Goal: Find specific page/section: Find specific page/section

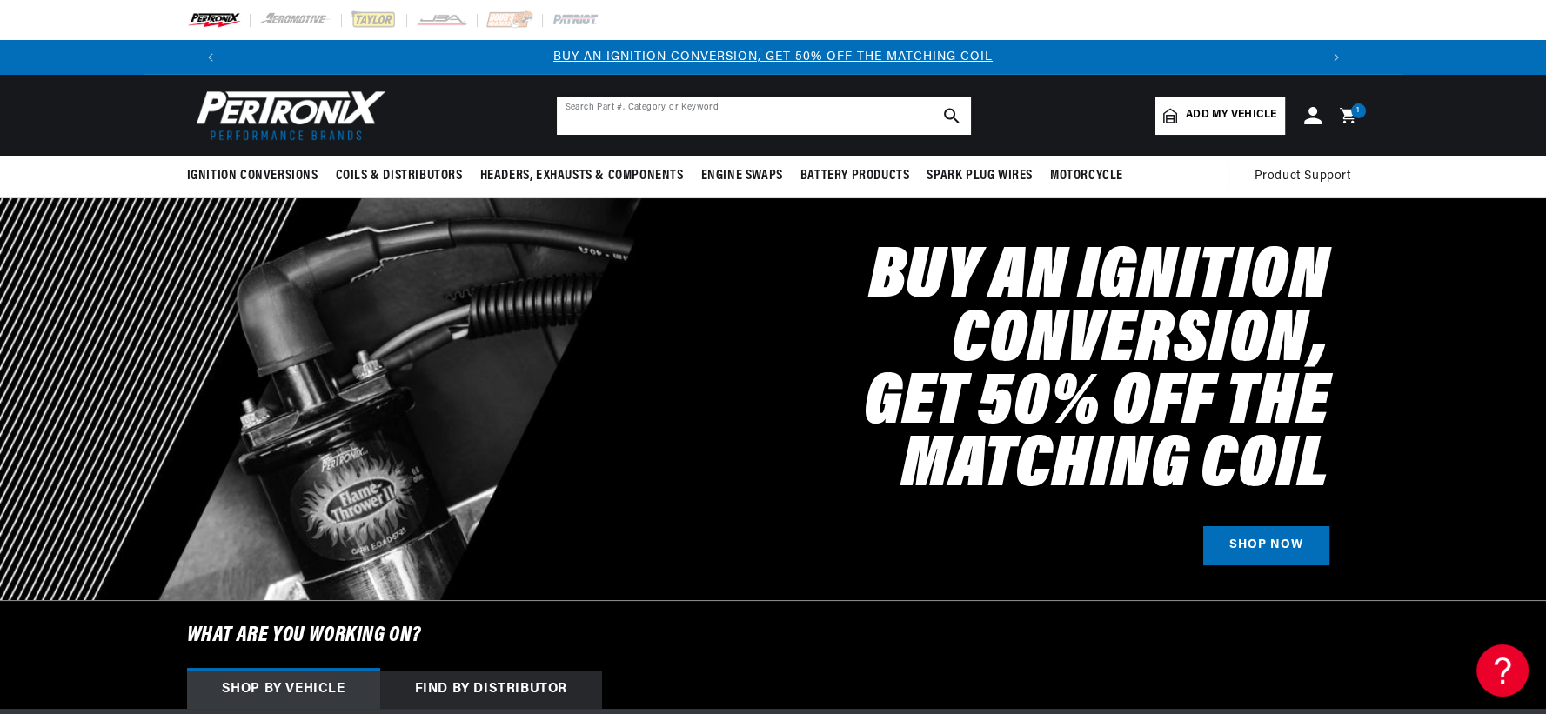
click at [647, 109] on input "text" at bounding box center [764, 116] width 414 height 38
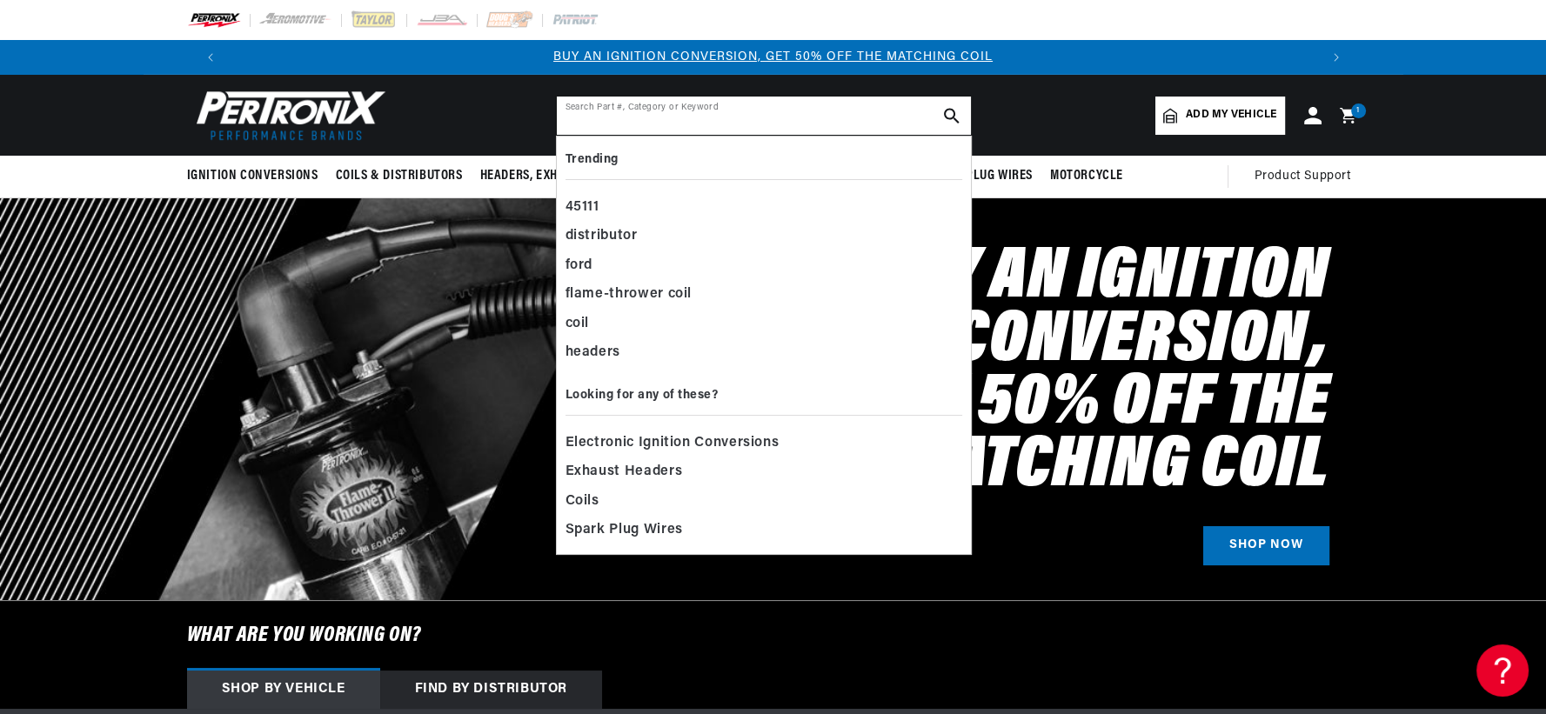
paste input "6691S"
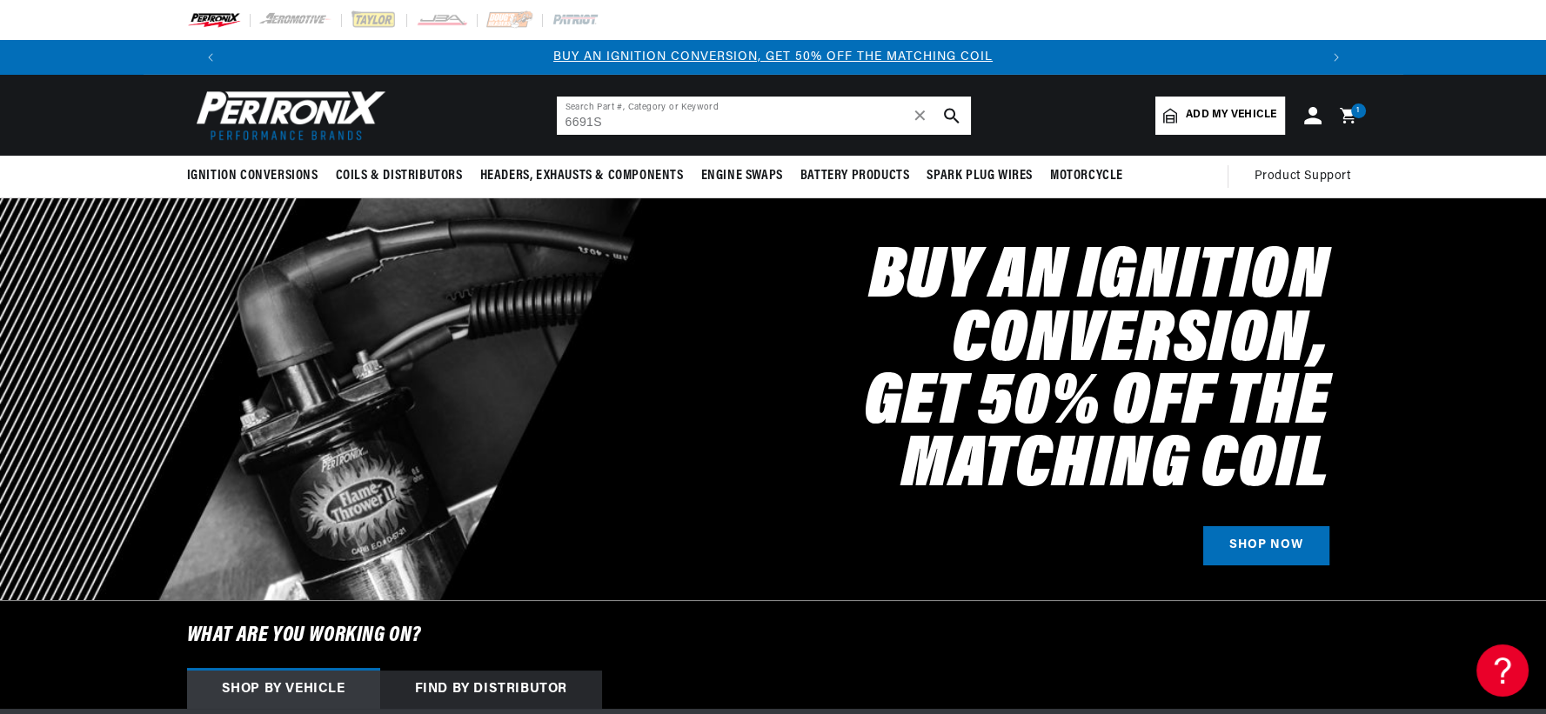
type input "6691S"
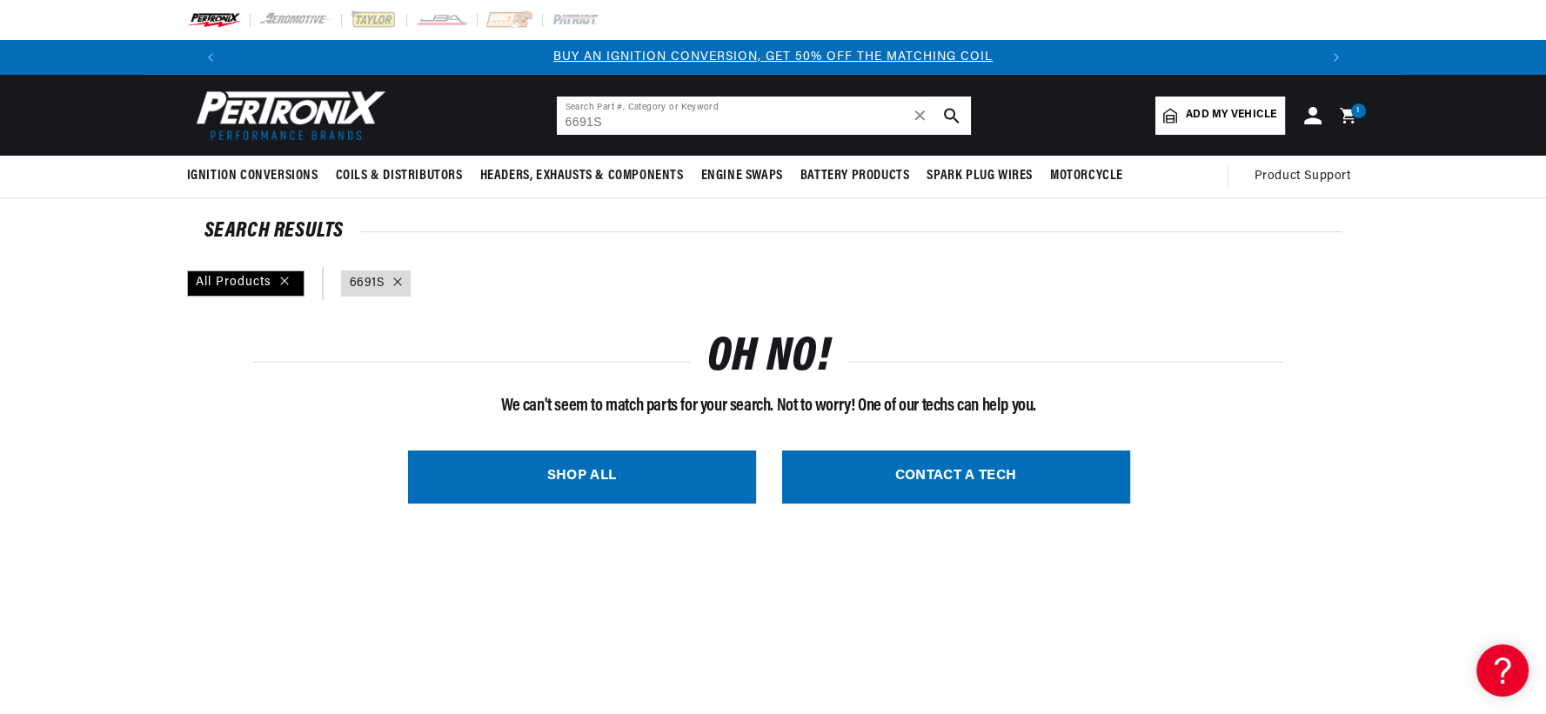
click at [629, 128] on input "6691S" at bounding box center [764, 116] width 414 height 38
click at [653, 123] on input "6691S" at bounding box center [764, 116] width 414 height 38
click at [616, 127] on input "6691S" at bounding box center [764, 116] width 414 height 38
type input "6691"
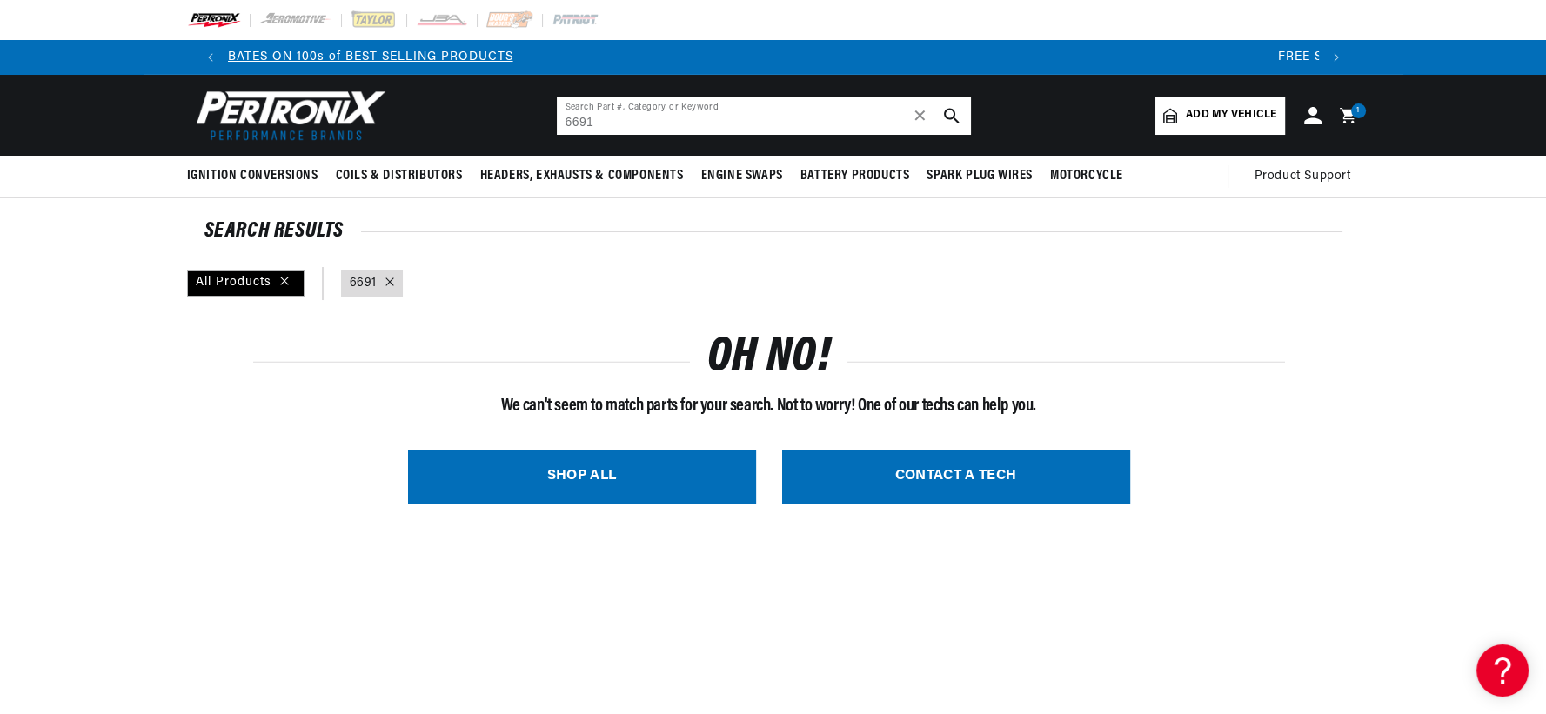
scroll to position [0, 1867]
